Goal: Task Accomplishment & Management: Use online tool/utility

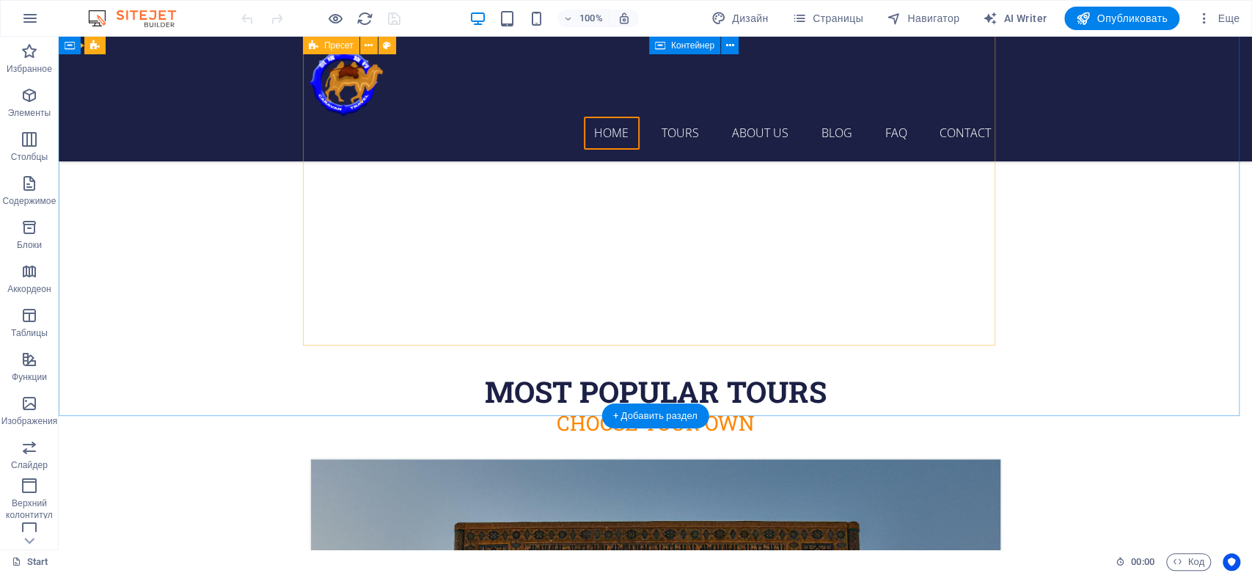
scroll to position [651, 0]
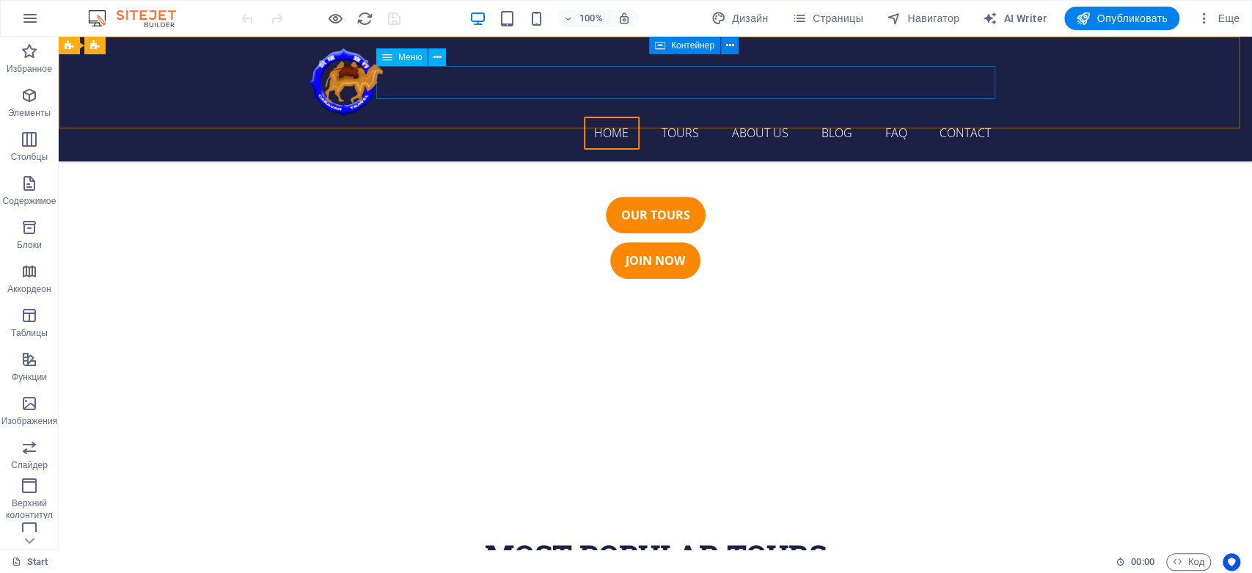
click at [667, 117] on nav "Home Tours About us Blog FAQ Contact" at bounding box center [655, 133] width 692 height 33
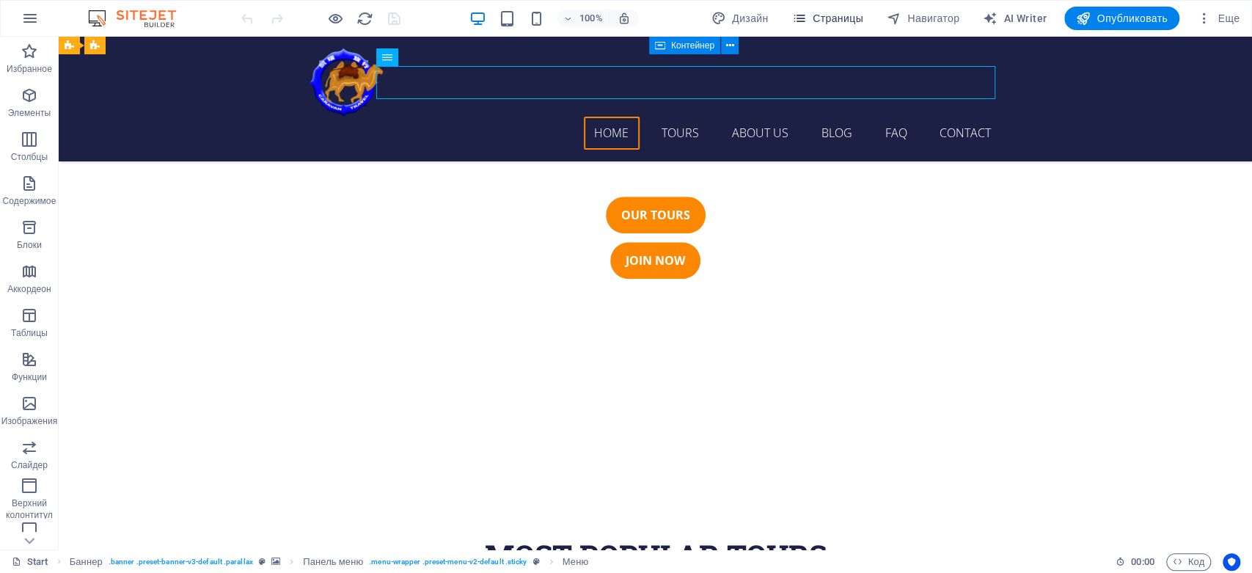
click at [824, 12] on span "Страницы" at bounding box center [827, 18] width 71 height 15
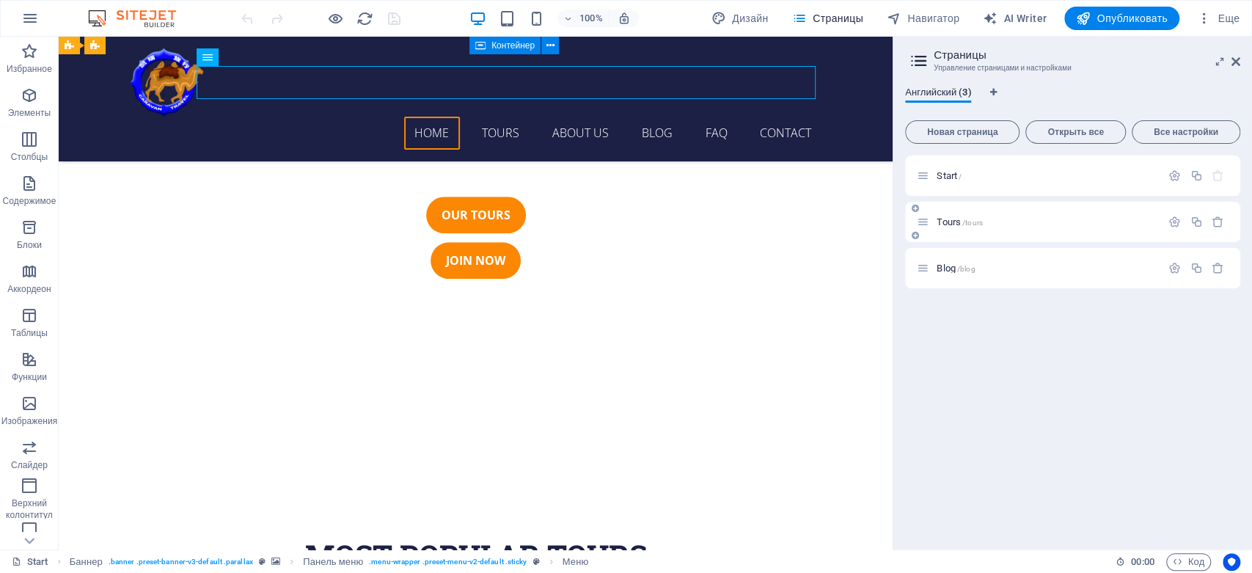
click at [956, 222] on span "Tours /tours" at bounding box center [960, 221] width 46 height 11
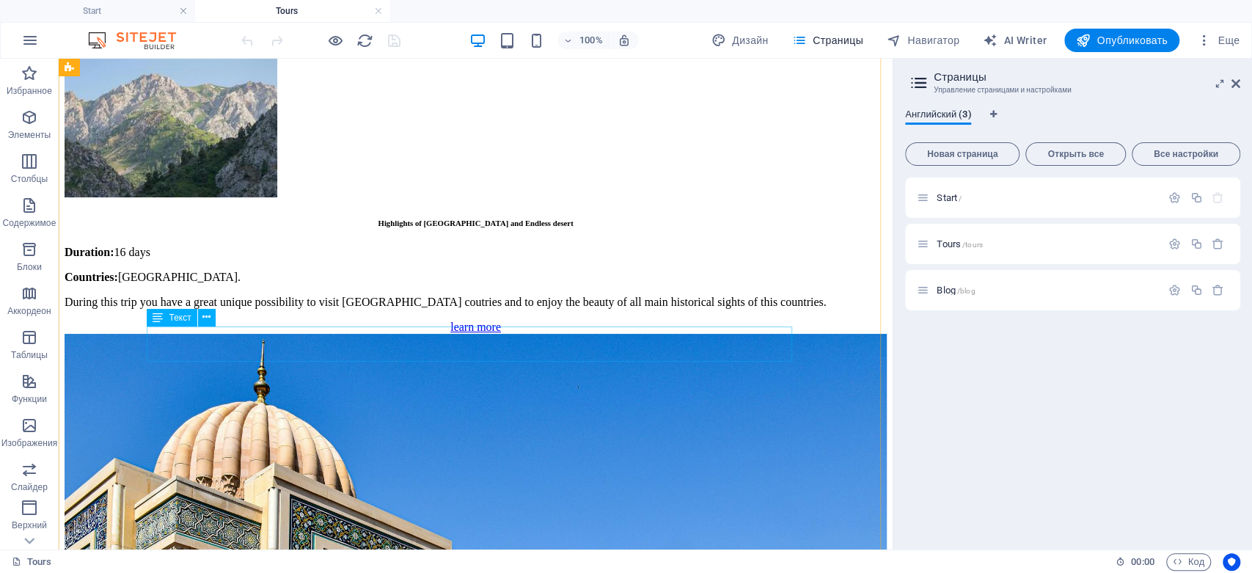
scroll to position [1792, 0]
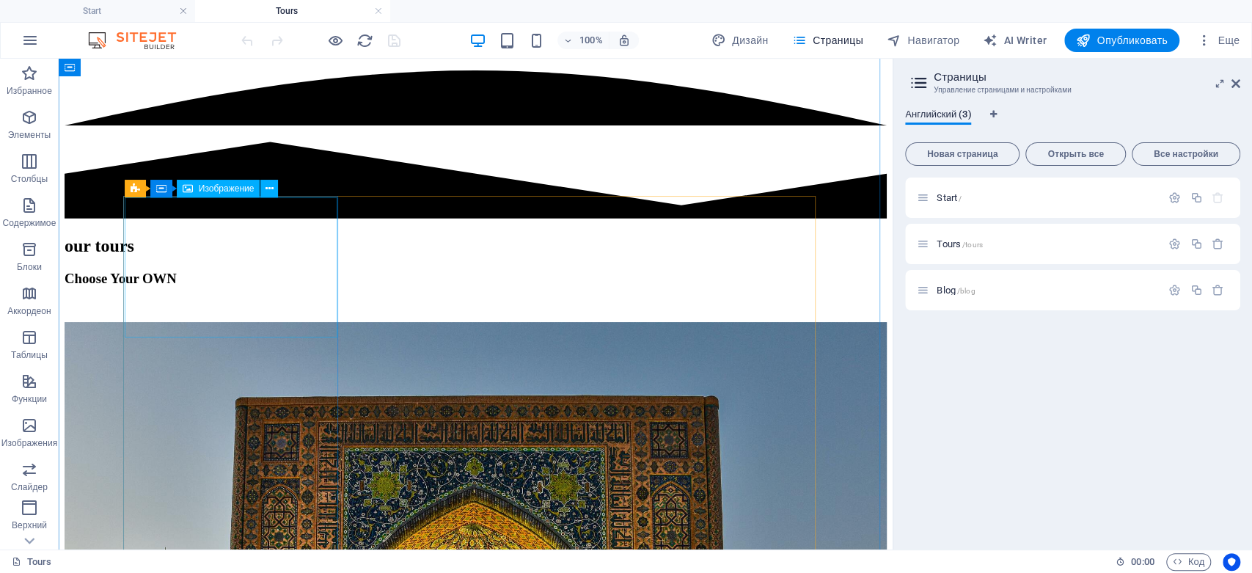
scroll to position [380, 0]
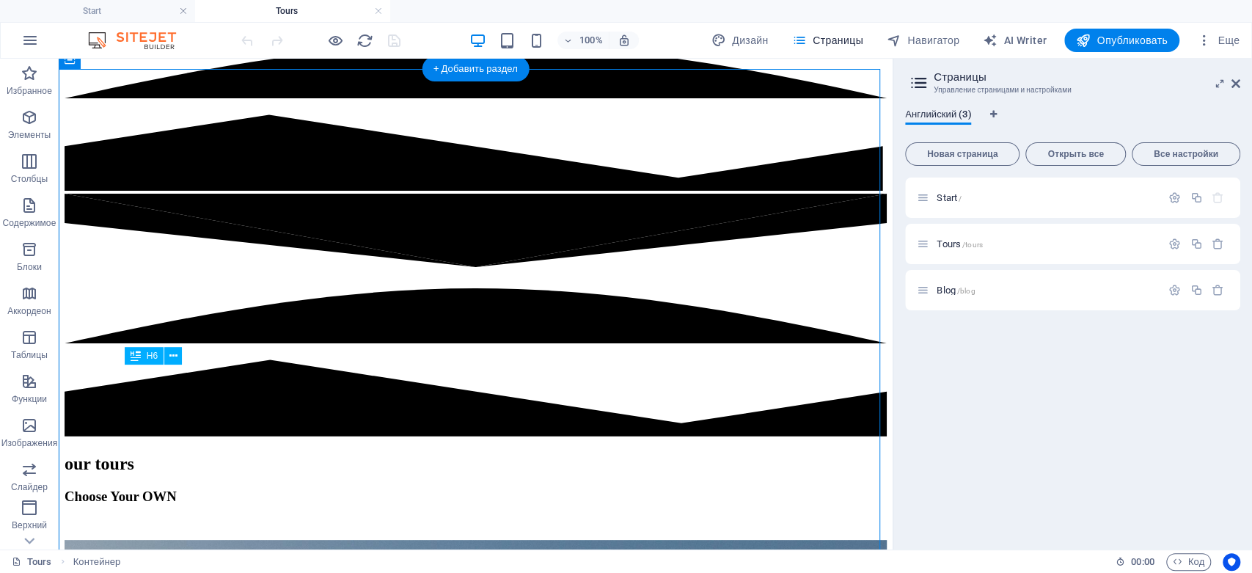
drag, startPoint x: 167, startPoint y: 390, endPoint x: 275, endPoint y: 408, distance: 109.4
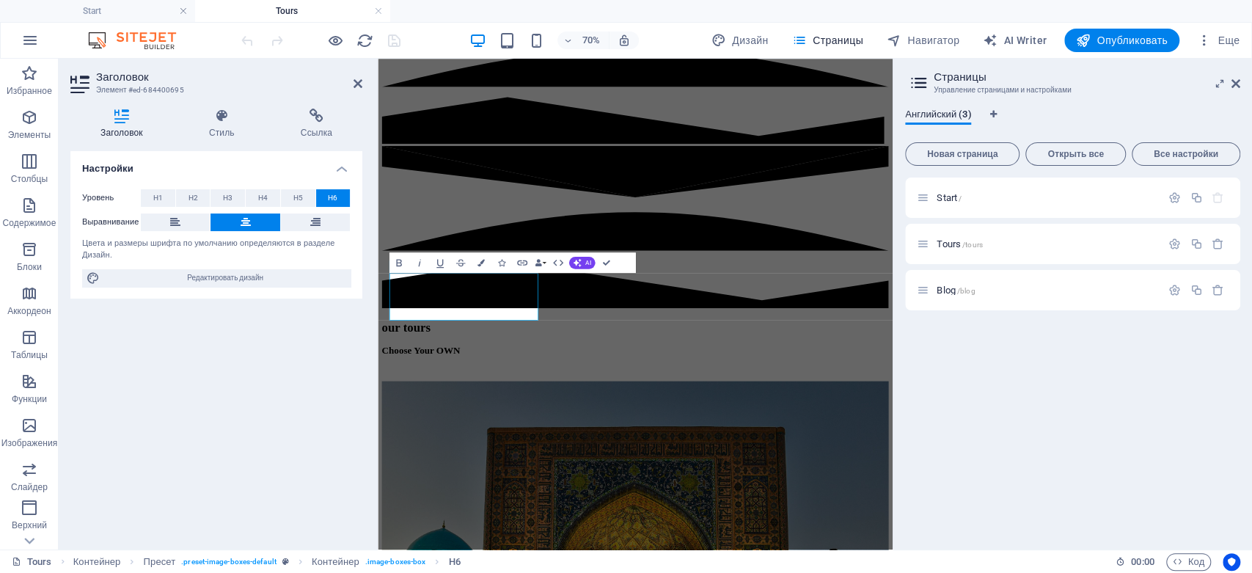
scroll to position [516, 0]
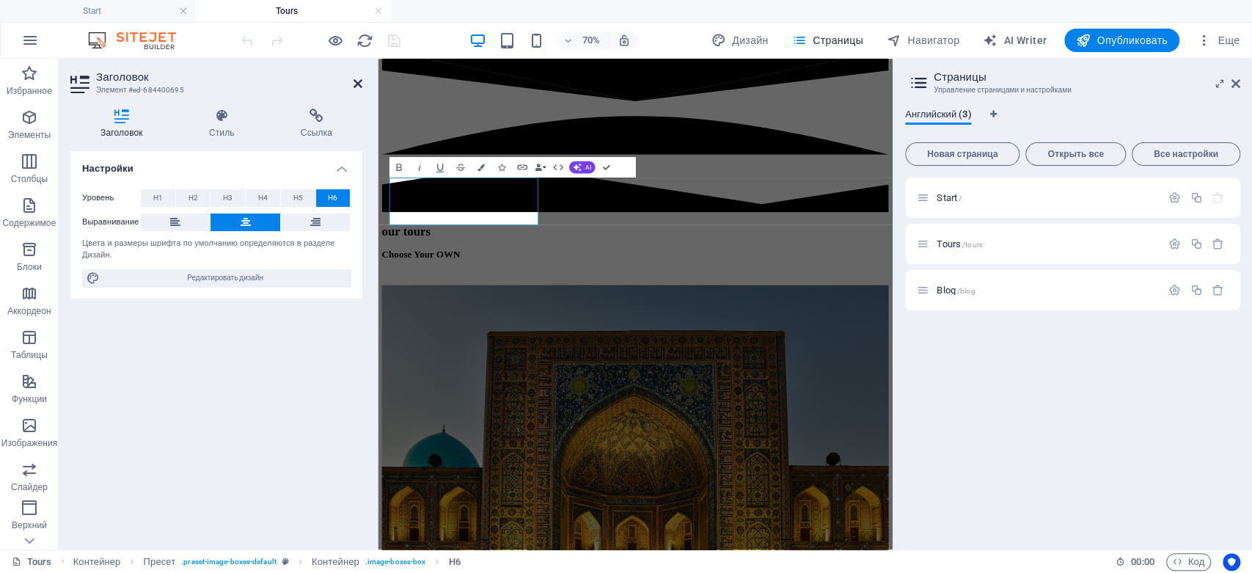
drag, startPoint x: 359, startPoint y: 81, endPoint x: 302, endPoint y: 23, distance: 80.9
click at [359, 81] on icon at bounding box center [357, 84] width 9 height 12
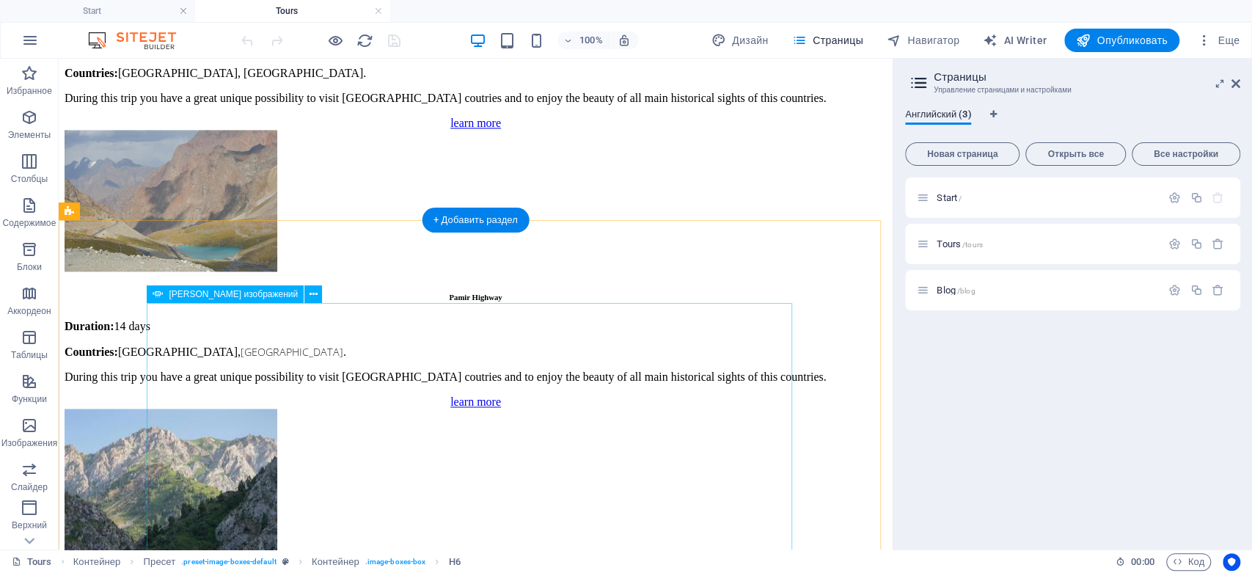
scroll to position [1602, 0]
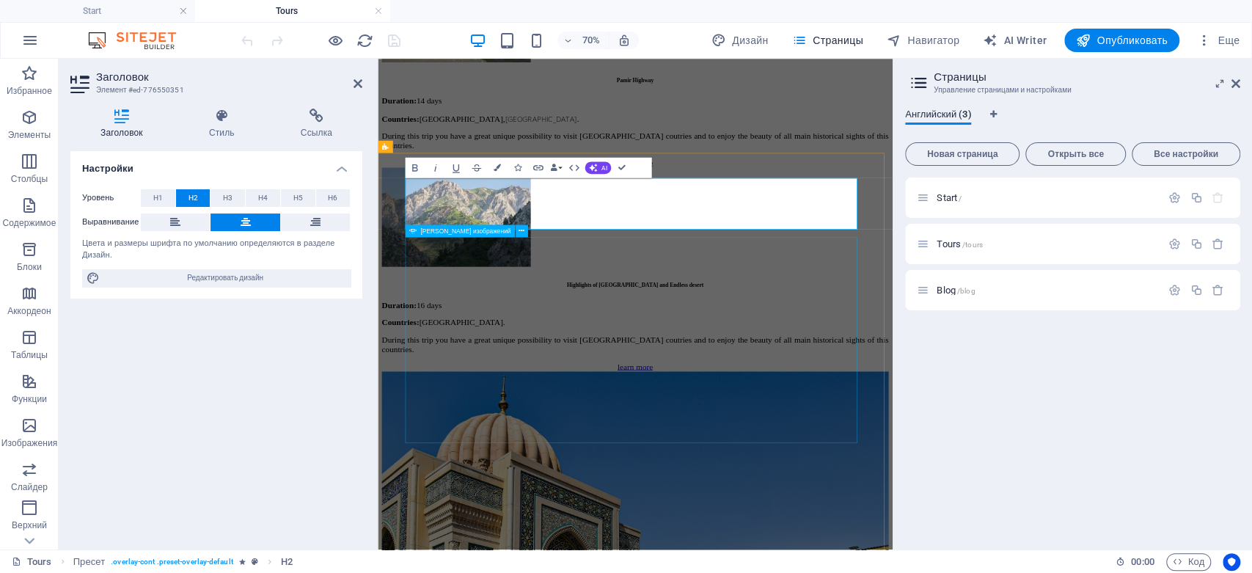
scroll to position [0, 6]
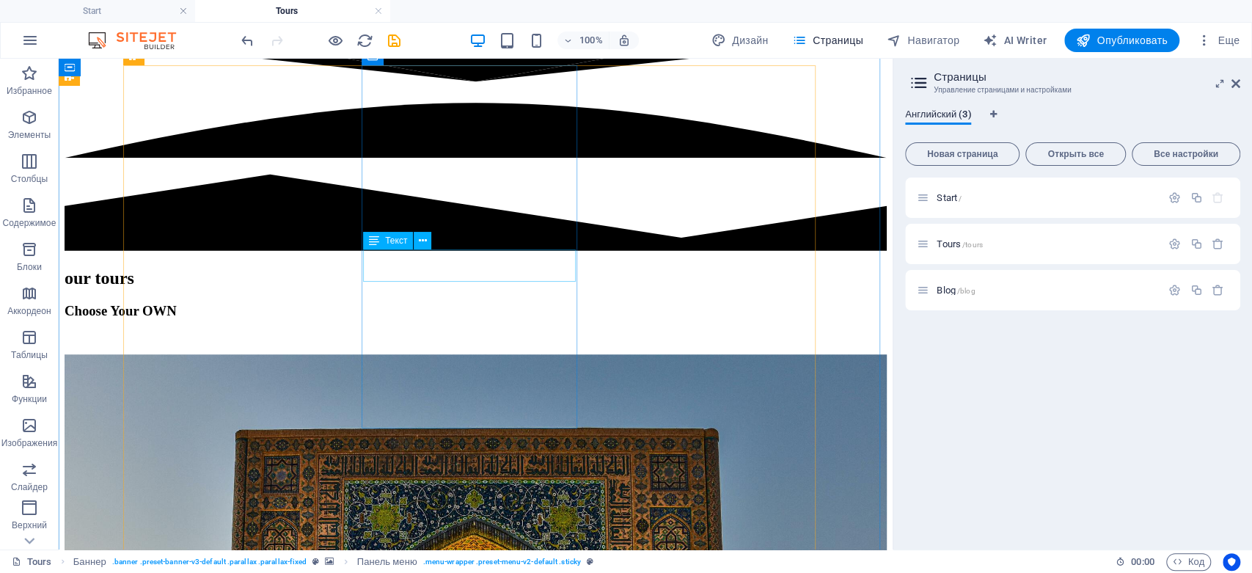
scroll to position [348, 0]
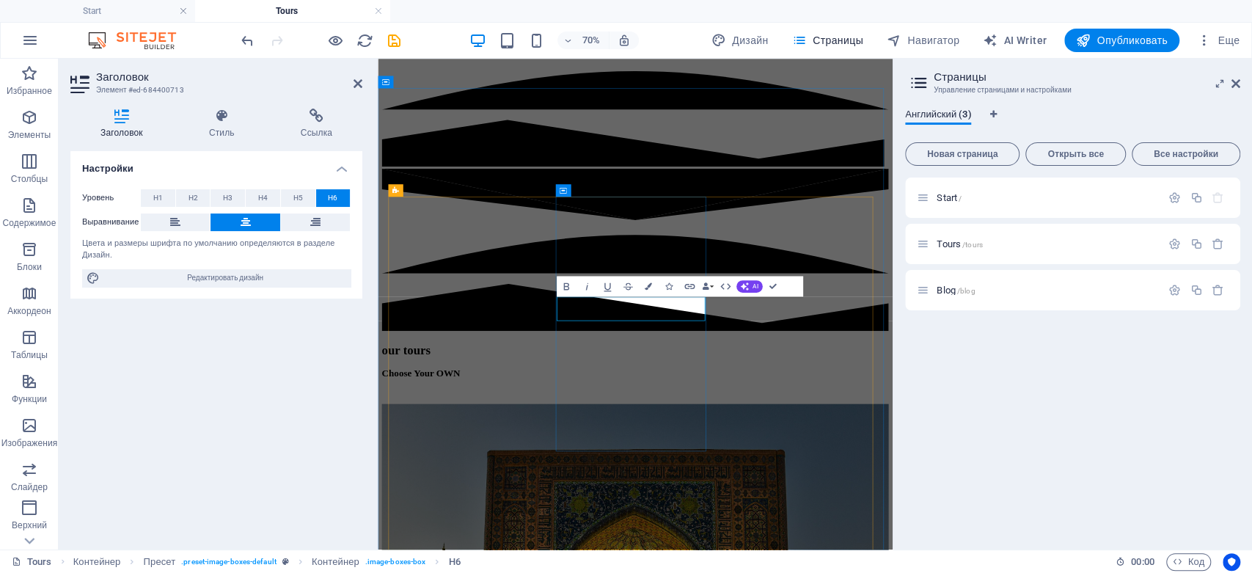
drag, startPoint x: 730, startPoint y: 415, endPoint x: 708, endPoint y: 420, distance: 21.9
copy h6 "Pamir Highway"
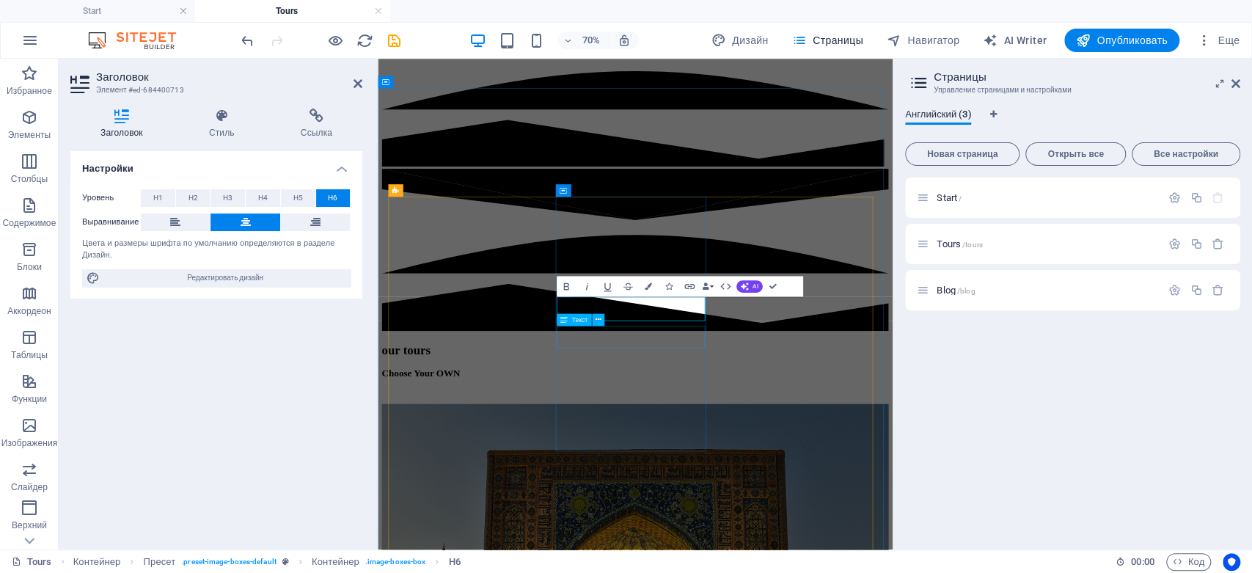
scroll to position [375, 0]
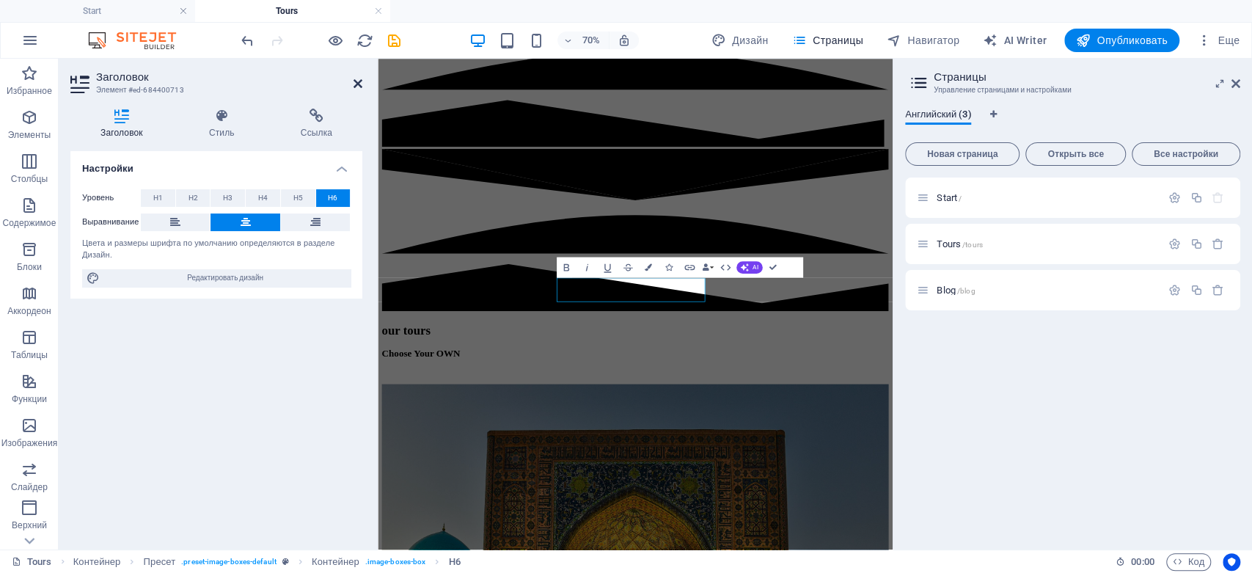
click at [362, 82] on icon at bounding box center [357, 84] width 9 height 12
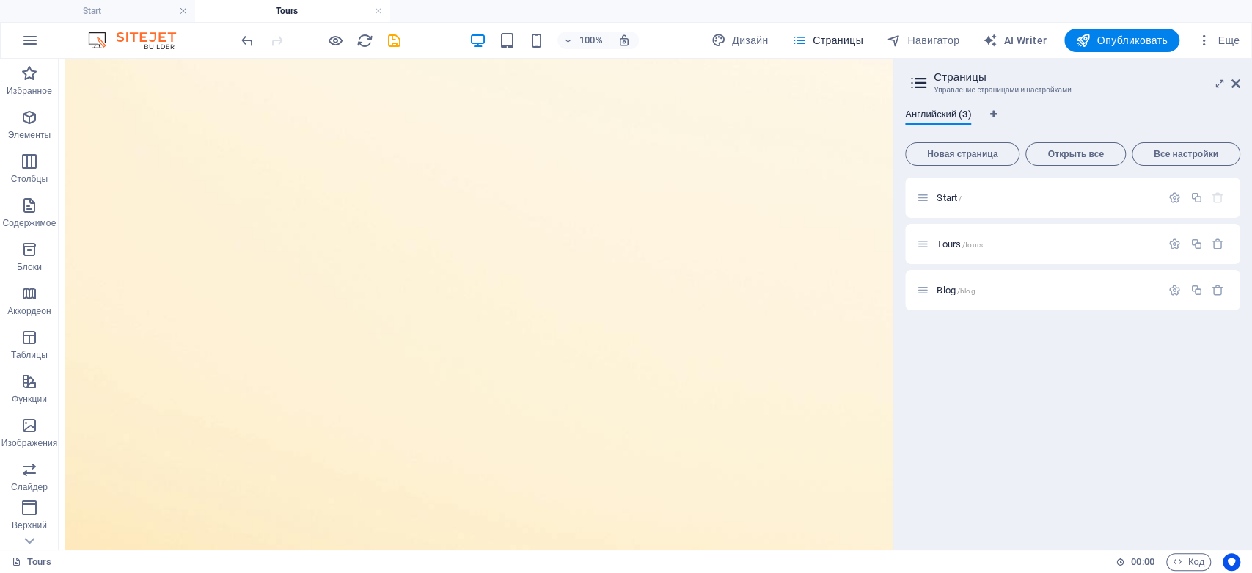
scroll to position [6283, 0]
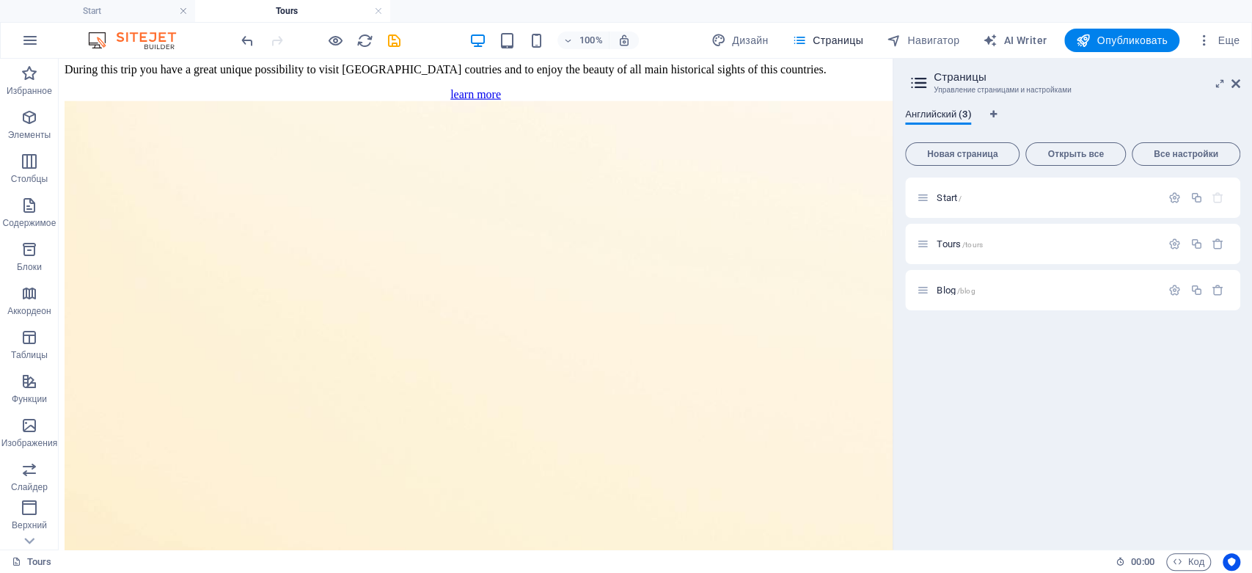
drag, startPoint x: 886, startPoint y: 93, endPoint x: 954, endPoint y: 235, distance: 157.1
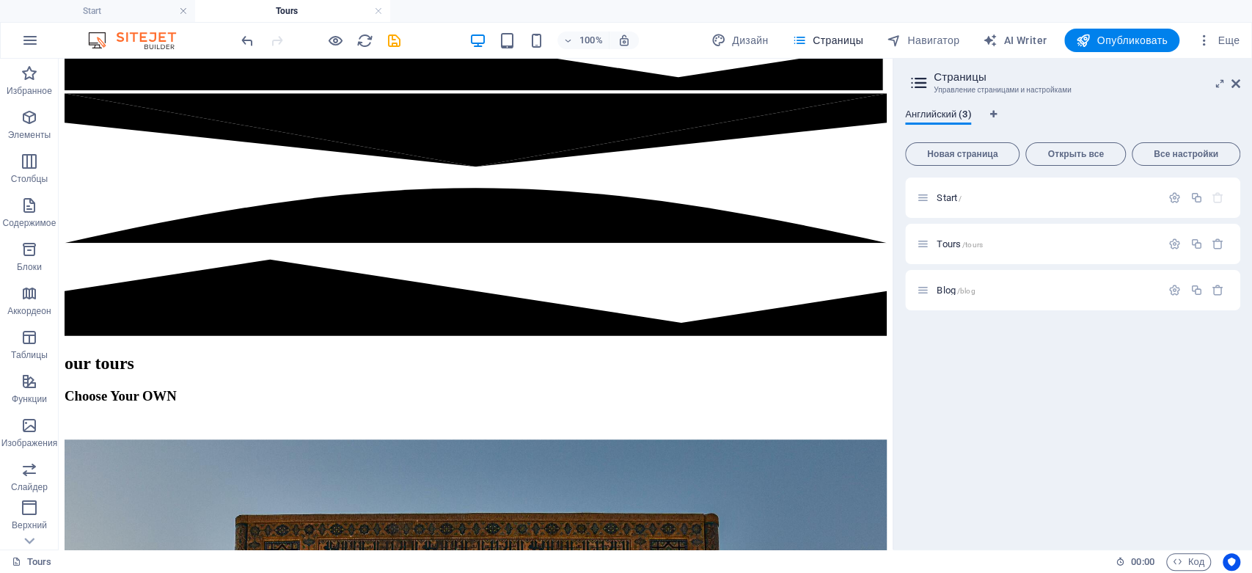
scroll to position [523, 0]
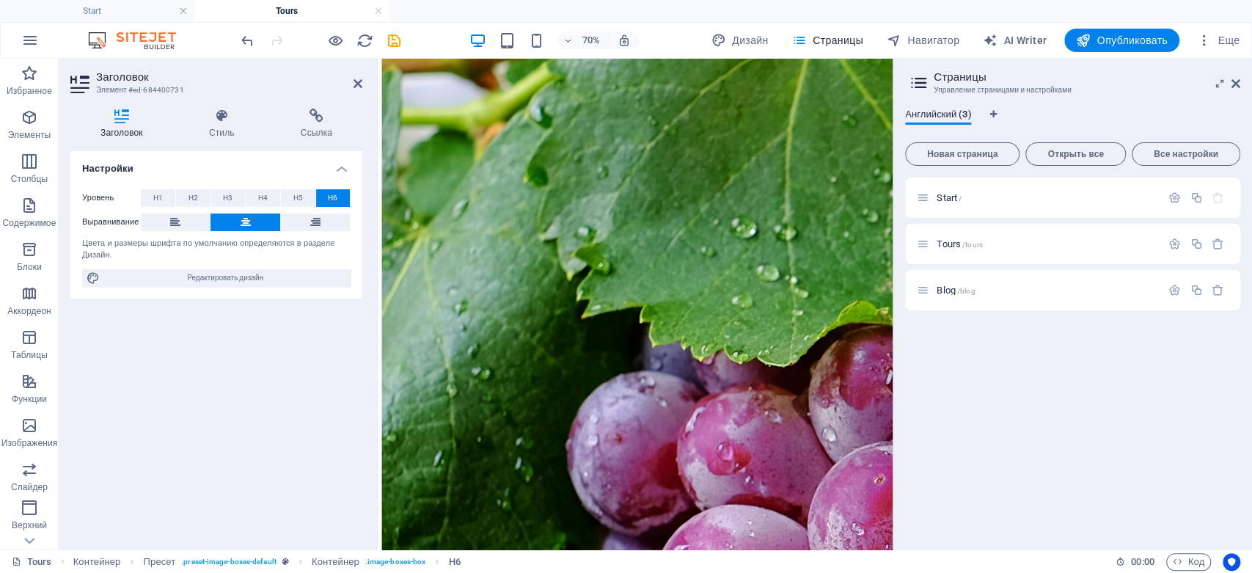
scroll to position [10041, 0]
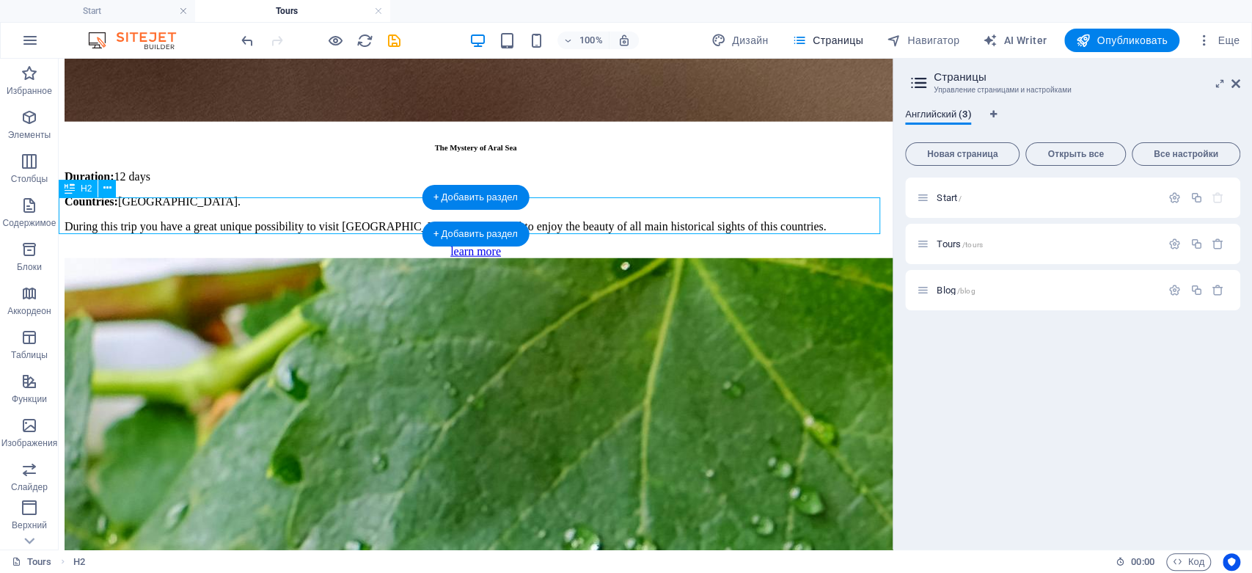
drag, startPoint x: 581, startPoint y: 210, endPoint x: 348, endPoint y: 274, distance: 240.9
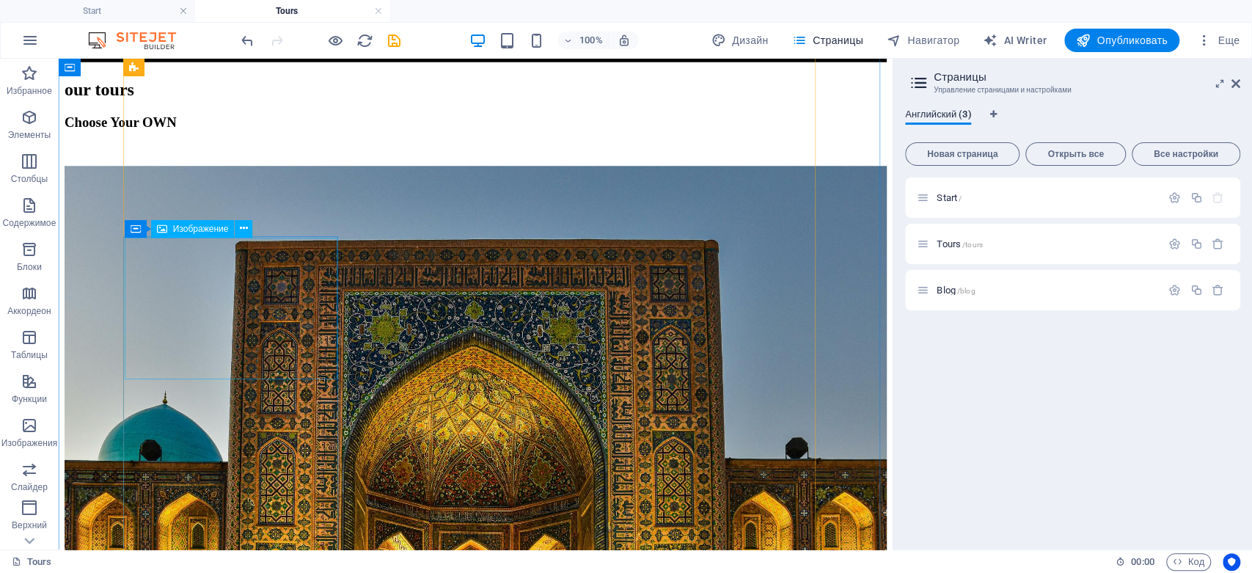
scroll to position [862, 0]
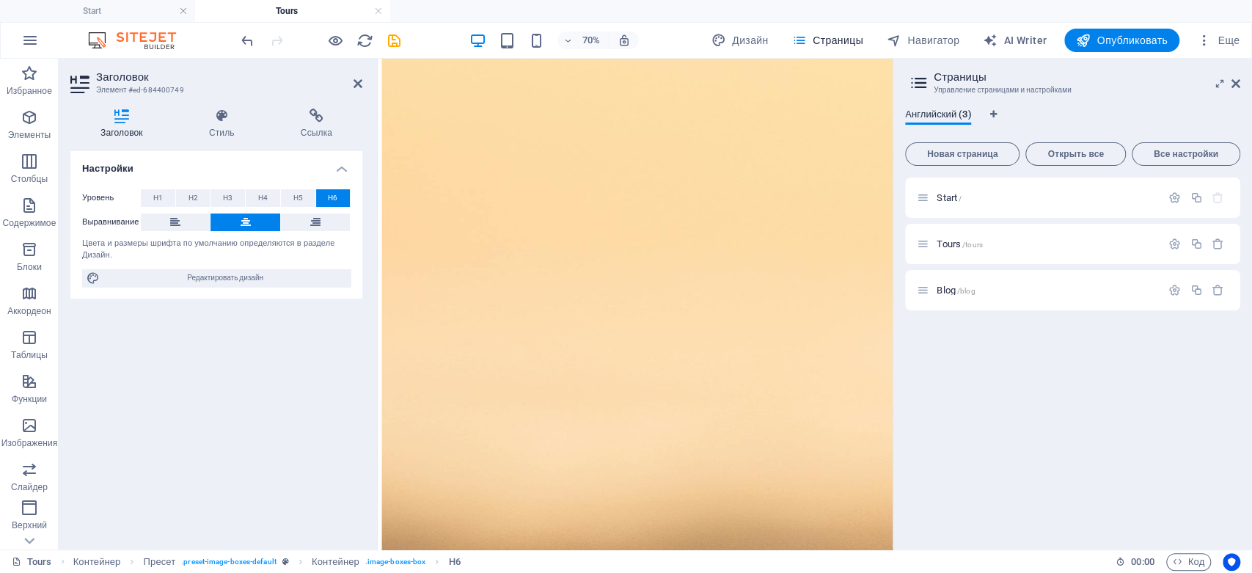
scroll to position [13454, 0]
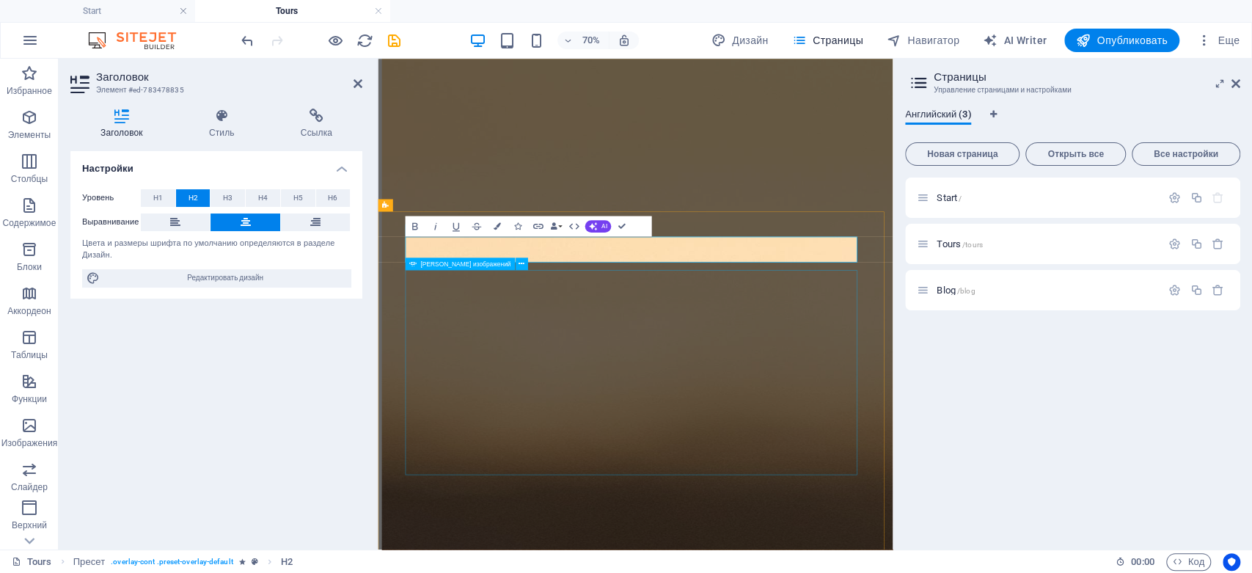
scroll to position [0, 3]
drag, startPoint x: 1269, startPoint y: 339, endPoint x: 1106, endPoint y: 373, distance: 167.0
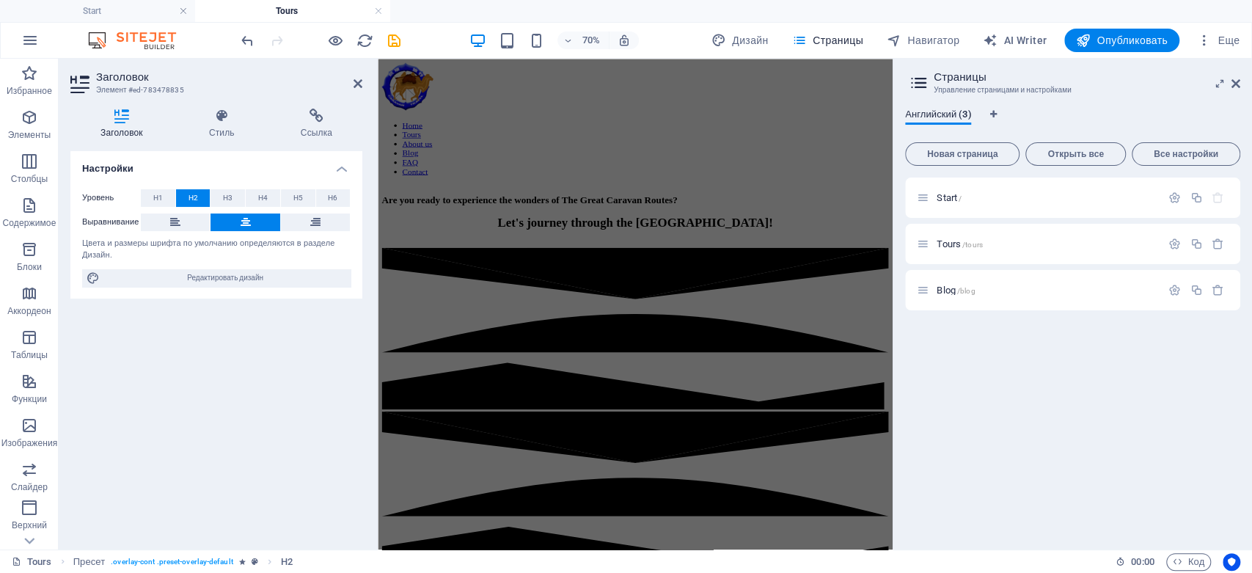
scroll to position [586, 0]
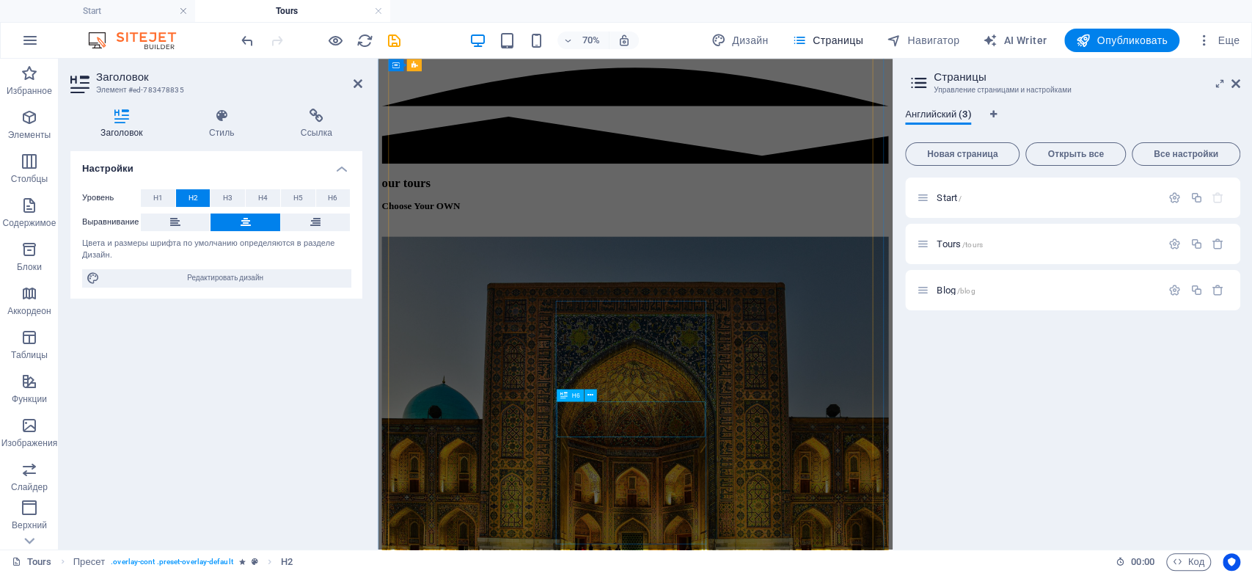
drag, startPoint x: 771, startPoint y: 569, endPoint x: 970, endPoint y: 415, distance: 252.0
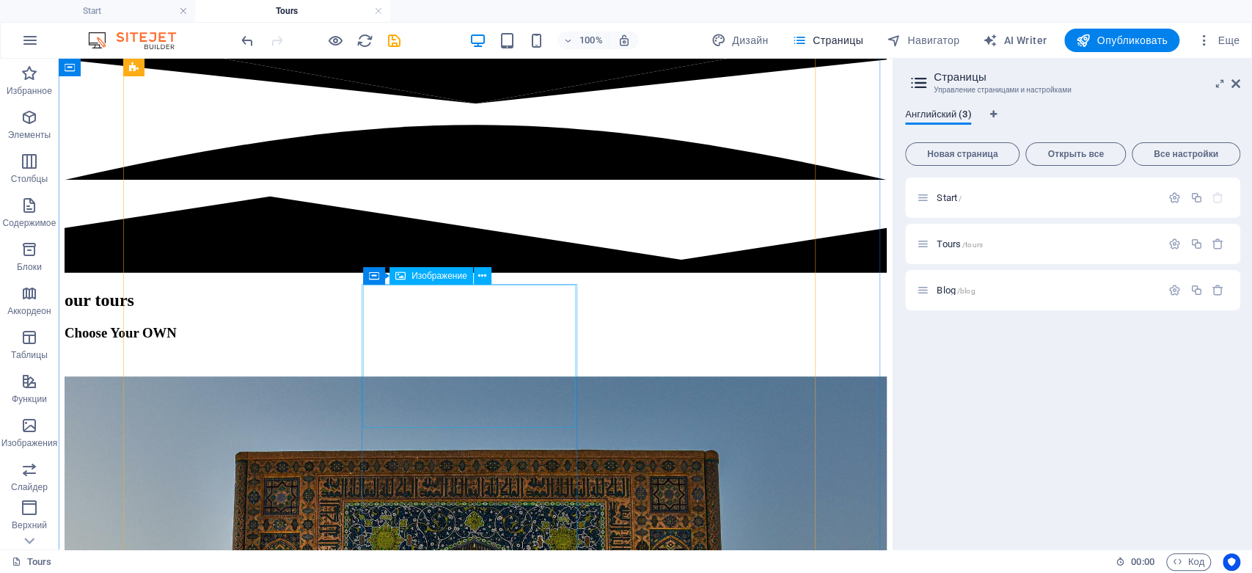
scroll to position [706, 0]
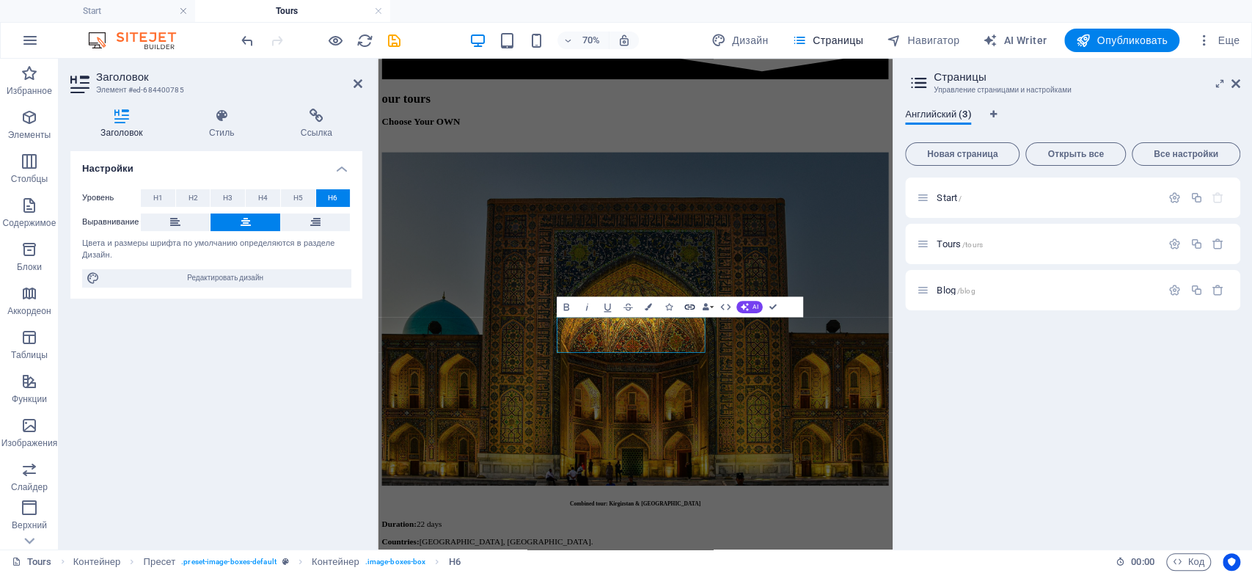
click at [694, 304] on icon "button" at bounding box center [689, 307] width 12 height 12
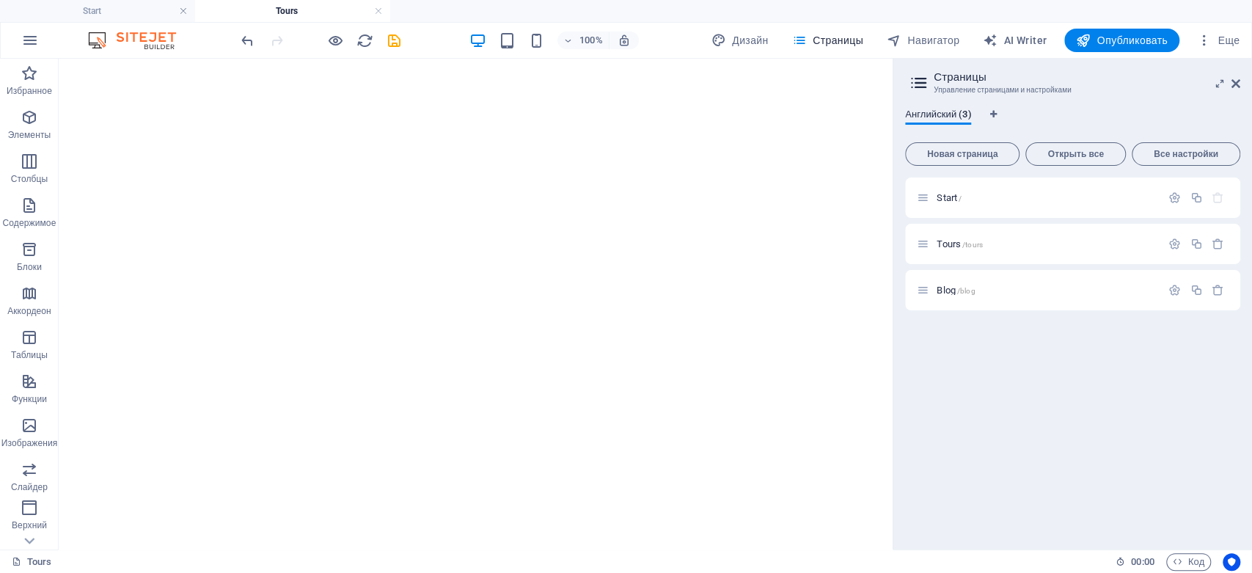
scroll to position [16821, 0]
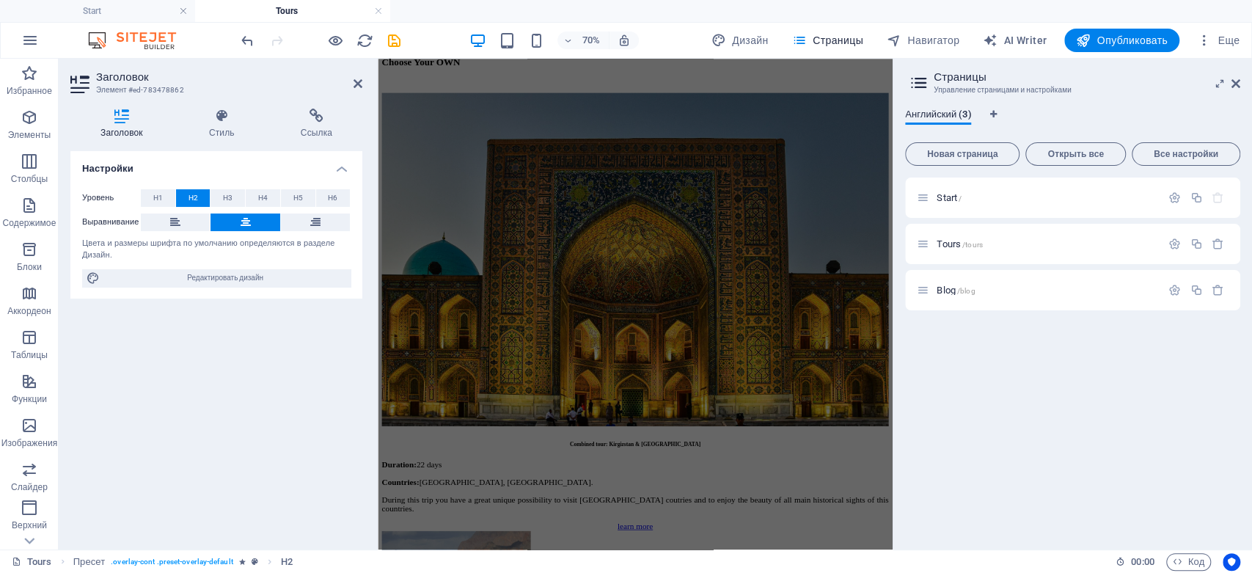
scroll to position [879, 0]
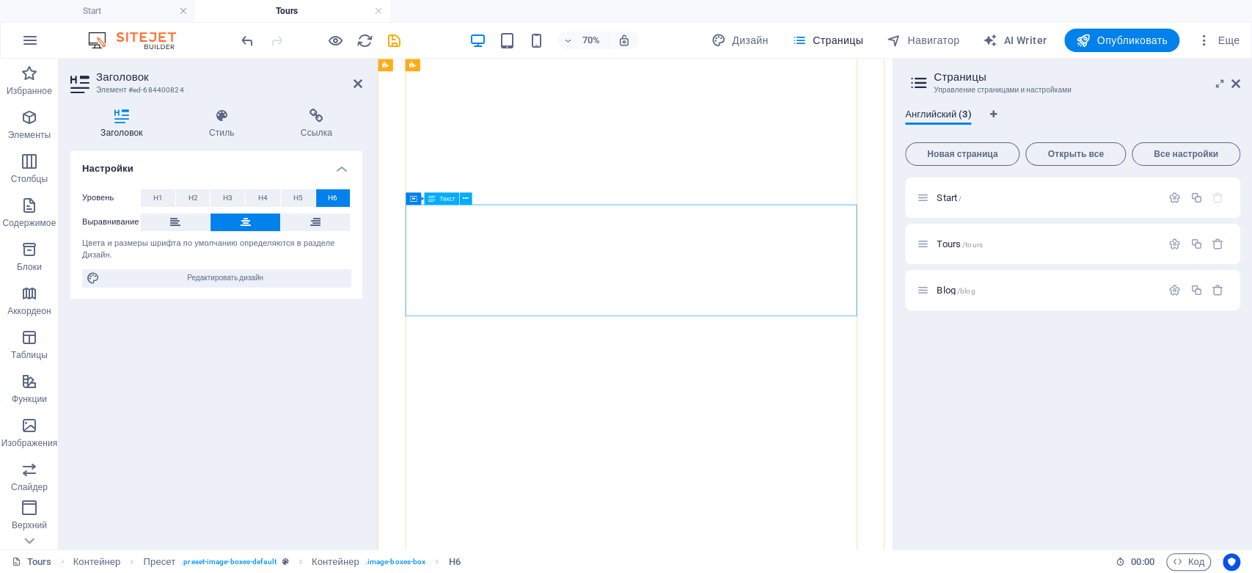
scroll to position [745, 0]
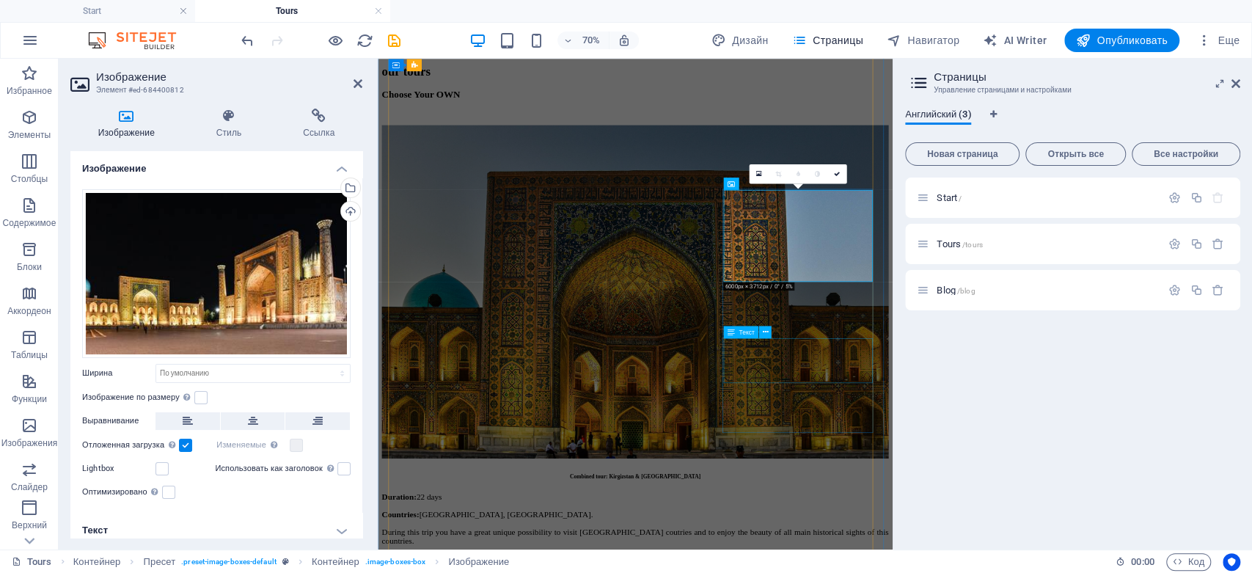
drag, startPoint x: 974, startPoint y: 486, endPoint x: 1115, endPoint y: 358, distance: 191.1
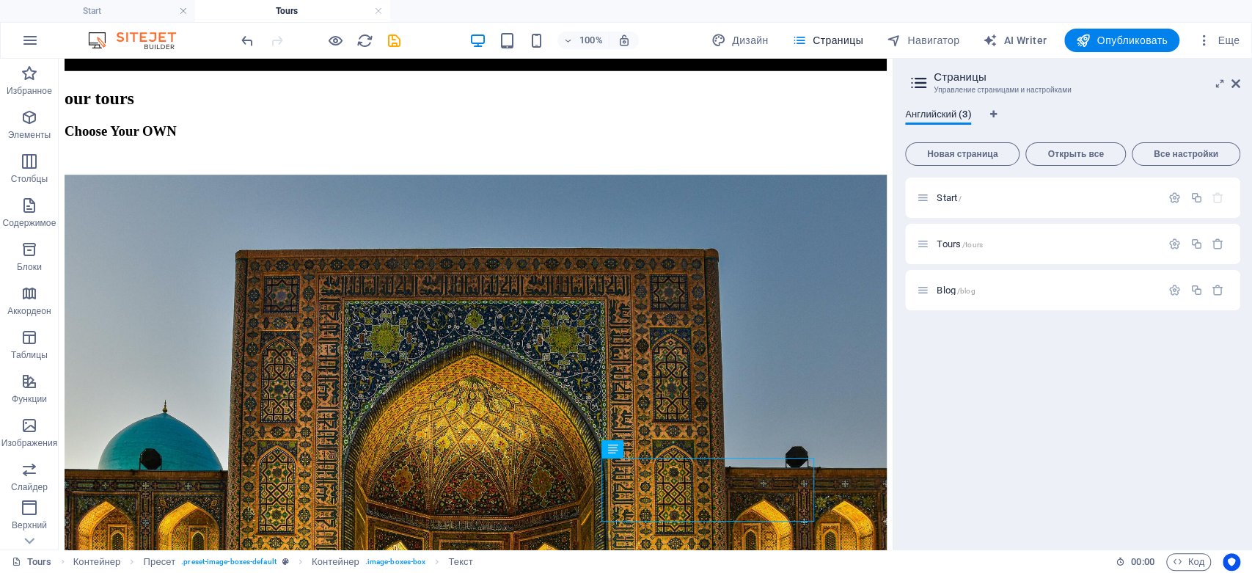
drag, startPoint x: 893, startPoint y: 92, endPoint x: 896, endPoint y: 131, distance: 39.0
click at [896, 131] on aside "Страницы Управление страницами и настройками Английский (3) Новая страница Откр…" at bounding box center [1072, 304] width 359 height 491
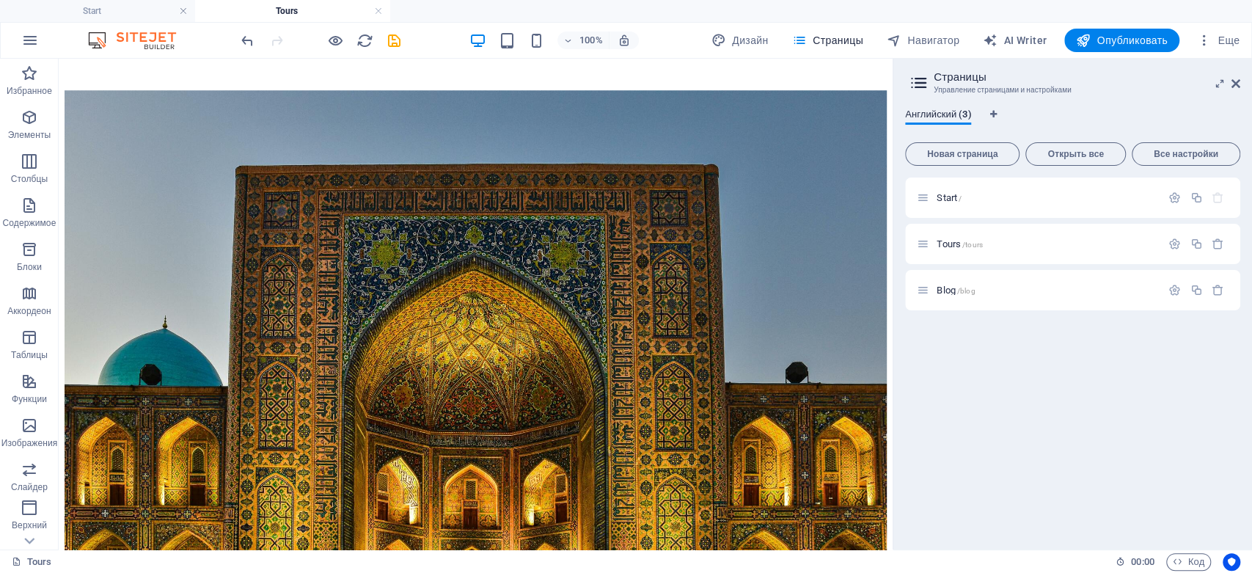
scroll to position [1267, 0]
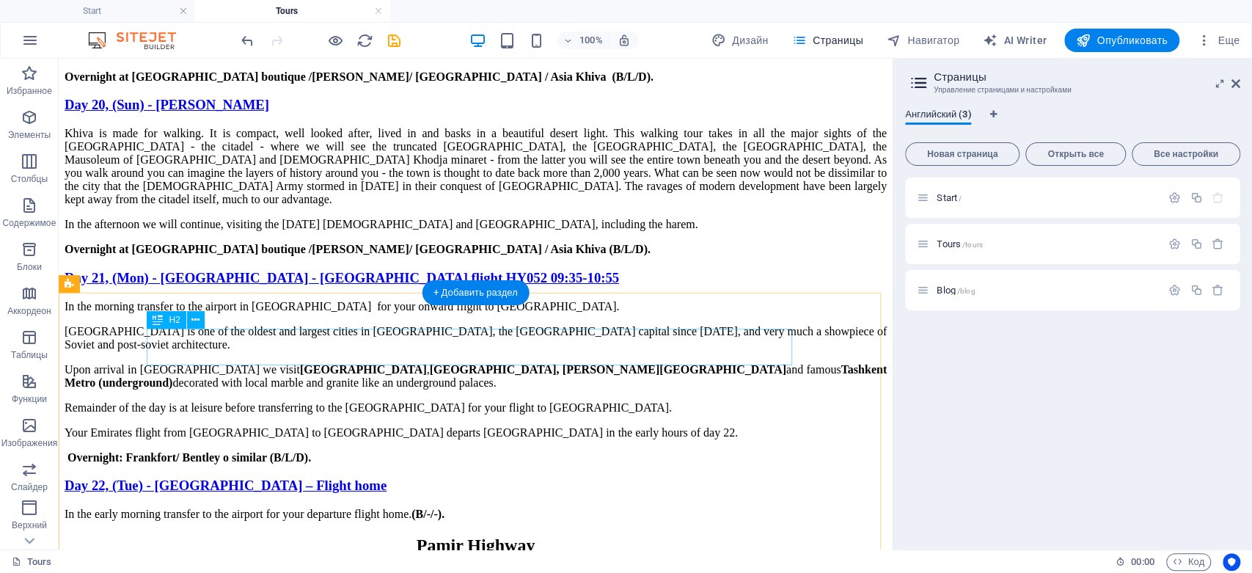
scroll to position [22476, 0]
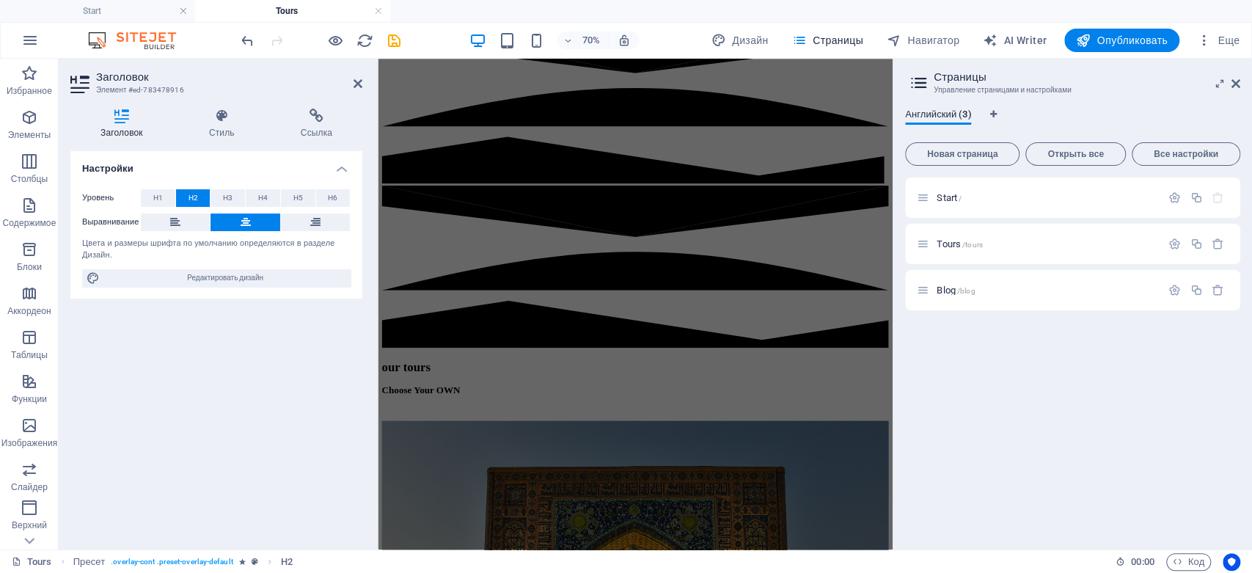
scroll to position [1261, 0]
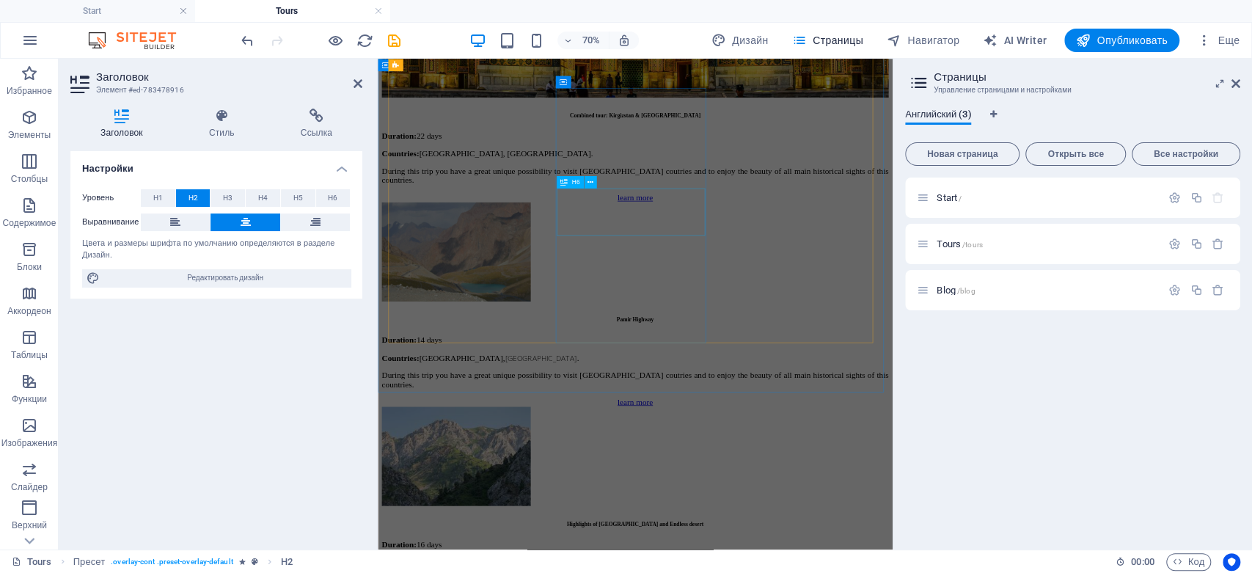
drag, startPoint x: 740, startPoint y: 285, endPoint x: 948, endPoint y: 218, distance: 218.9
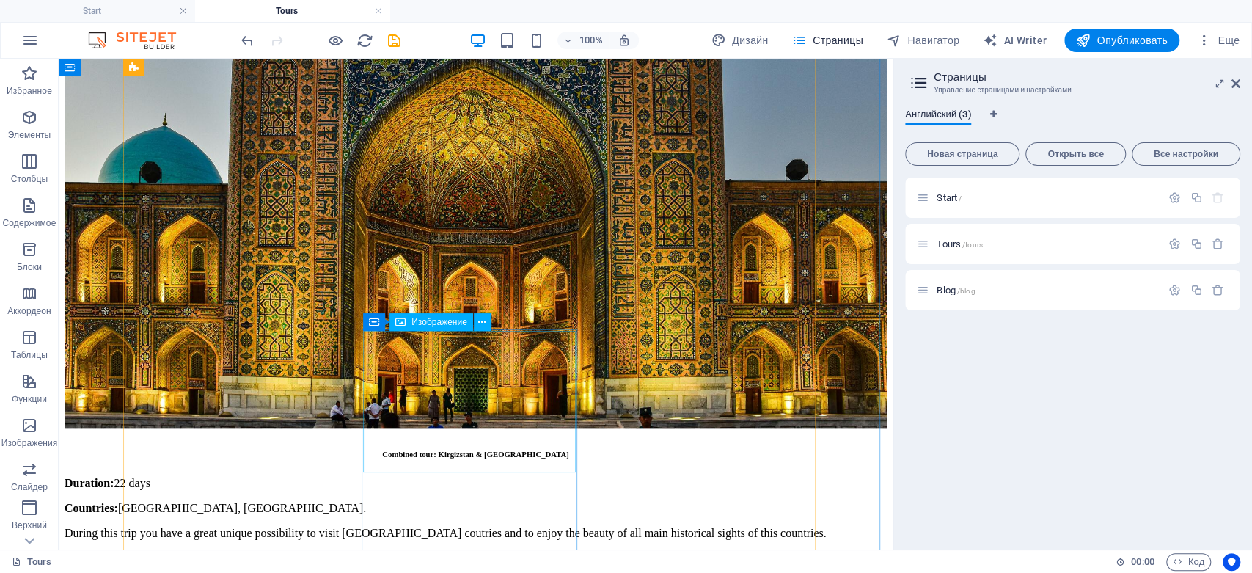
scroll to position [1168, 0]
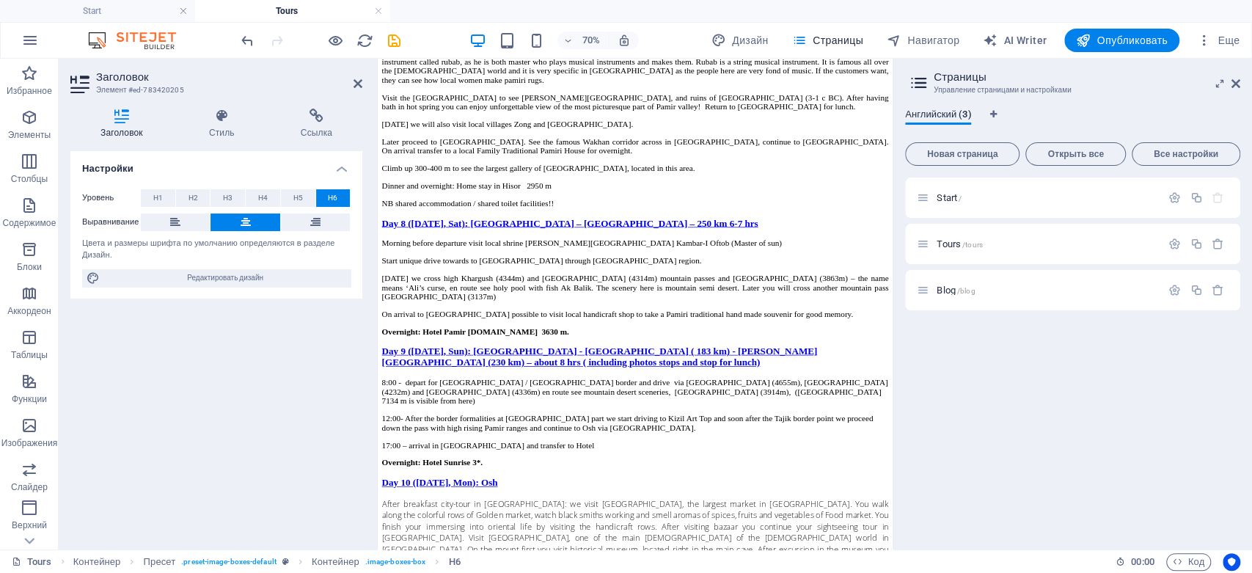
scroll to position [26028, 0]
